Goal: Navigation & Orientation: Find specific page/section

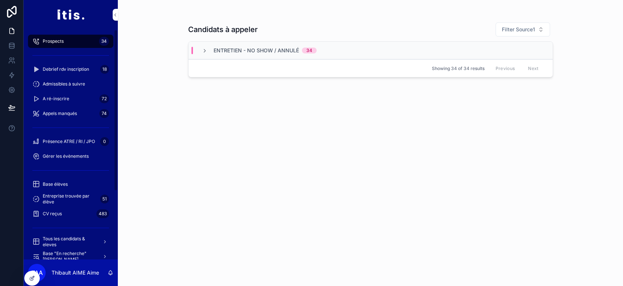
scroll to position [108, 0]
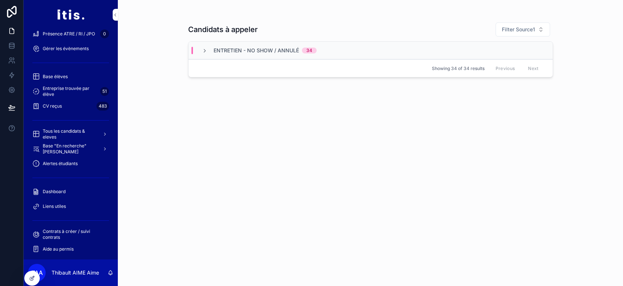
click at [56, 189] on span "Dashboard" at bounding box center [54, 192] width 23 height 6
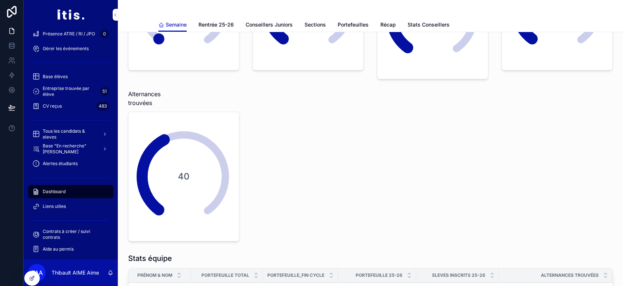
scroll to position [134, 0]
